Goal: Transaction & Acquisition: Download file/media

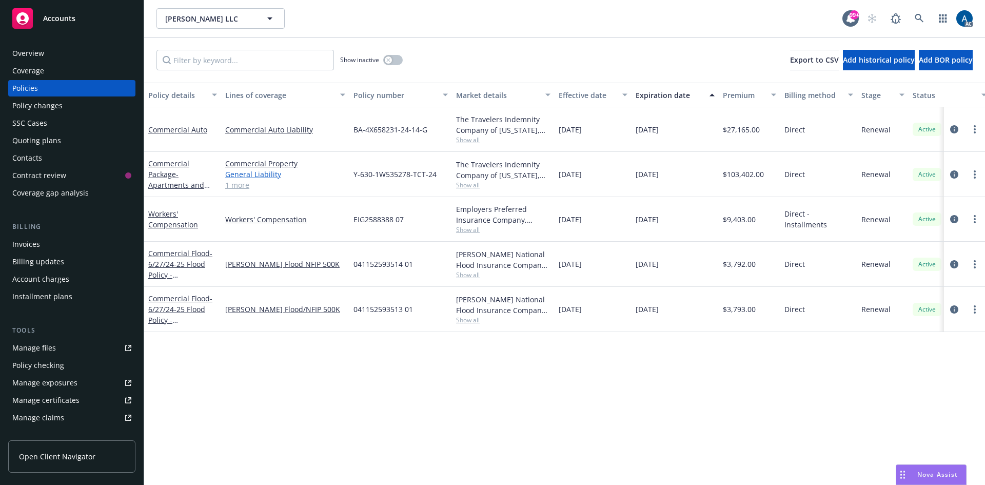
click at [260, 174] on link "General Liability" at bounding box center [285, 174] width 120 height 11
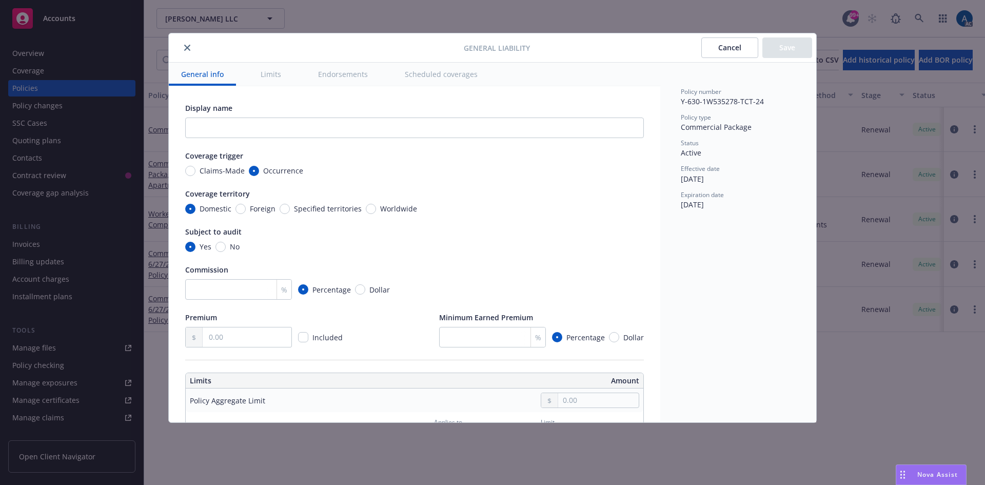
click at [185, 53] on button "close" at bounding box center [187, 48] width 12 height 12
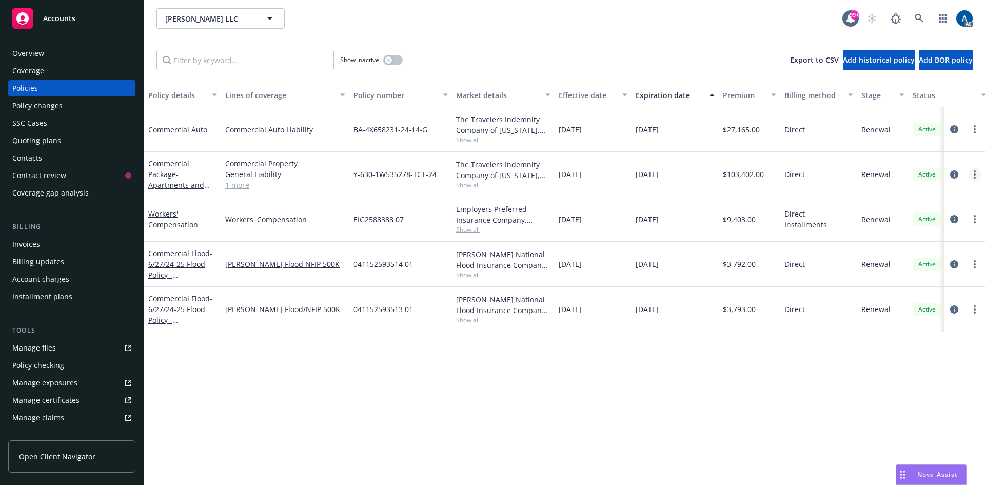
click at [977, 178] on link "more" at bounding box center [975, 174] width 12 height 12
click at [953, 175] on icon "circleInformation" at bounding box center [954, 174] width 8 height 8
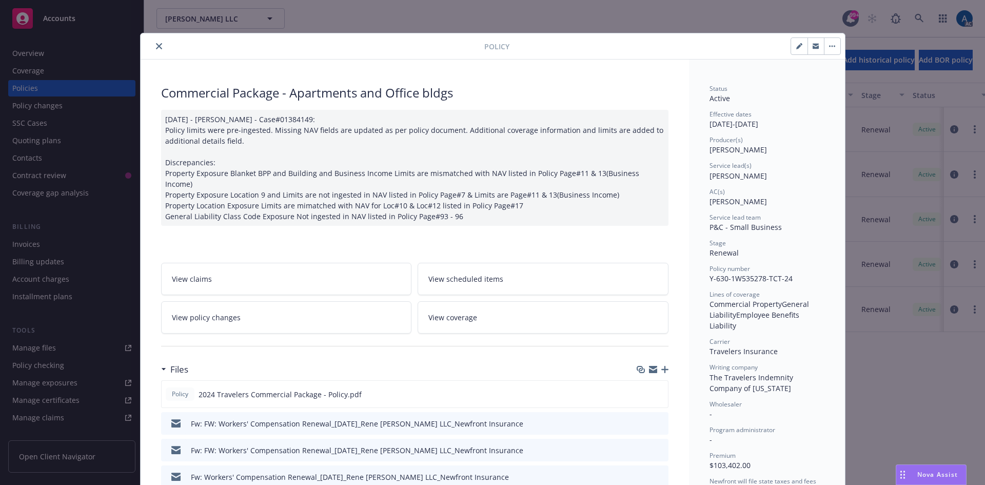
scroll to position [103, 0]
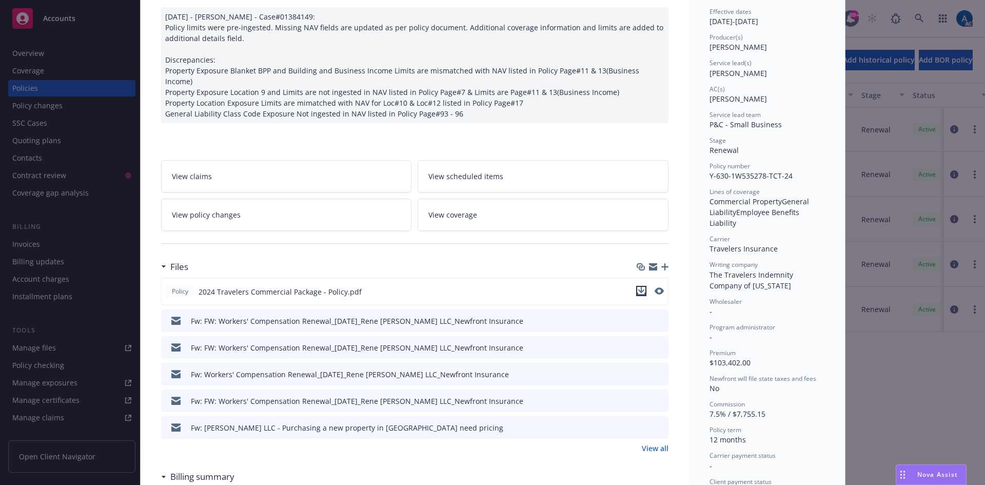
click at [638, 287] on icon "download file" at bounding box center [641, 291] width 8 height 8
